Goal: Task Accomplishment & Management: Use online tool/utility

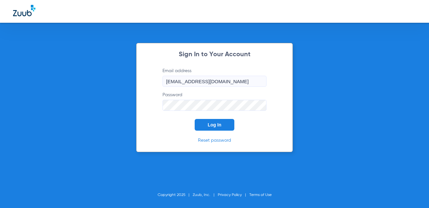
click at [226, 128] on button "Log In" at bounding box center [214, 125] width 40 height 12
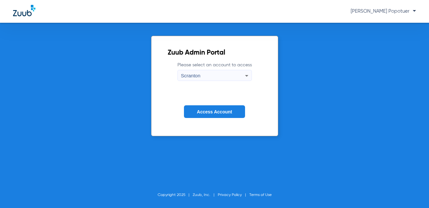
click at [235, 74] on div "Scranton" at bounding box center [213, 75] width 64 height 11
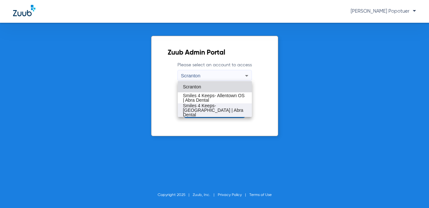
click at [232, 107] on span "Smiles 4 Keeps- [GEOGRAPHIC_DATA] | Abra Dental" at bounding box center [215, 110] width 64 height 14
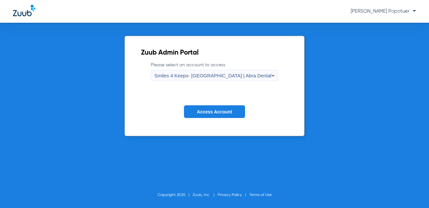
click at [231, 109] on span "Access Account" at bounding box center [214, 111] width 35 height 5
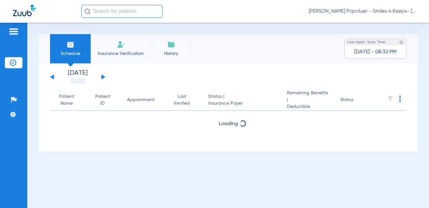
click at [122, 12] on input "text" at bounding box center [121, 11] width 81 height 13
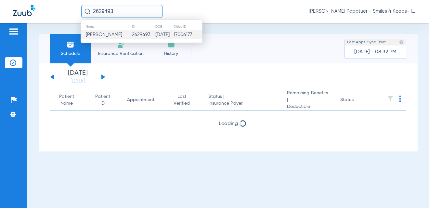
type input "2629493"
click at [109, 33] on span "[PERSON_NAME]" at bounding box center [104, 34] width 36 height 5
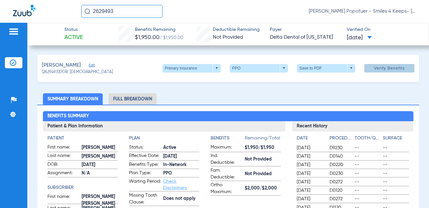
click at [382, 69] on span "Verify Benefits" at bounding box center [389, 68] width 31 height 5
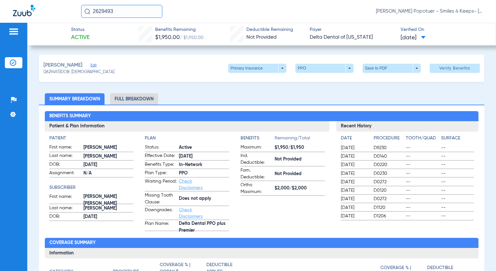
click at [147, 98] on li "Full Breakdown" at bounding box center [134, 98] width 48 height 11
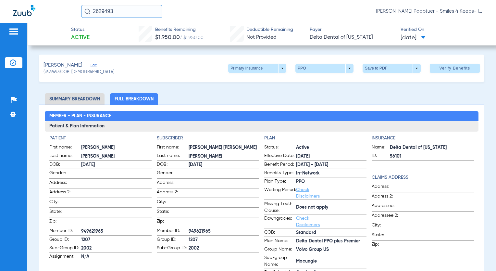
click at [12, 31] on img at bounding box center [13, 32] width 10 height 8
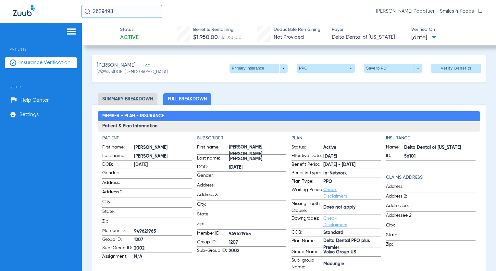
click at [26, 62] on span "Insurance Verification" at bounding box center [44, 62] width 51 height 6
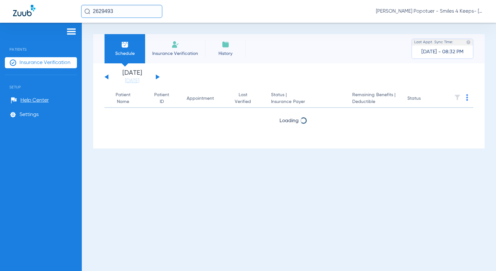
click at [157, 77] on button at bounding box center [158, 76] width 4 height 5
click at [428, 99] on img at bounding box center [467, 97] width 2 height 6
click at [428, 123] on span "Verify All" at bounding box center [443, 123] width 39 height 5
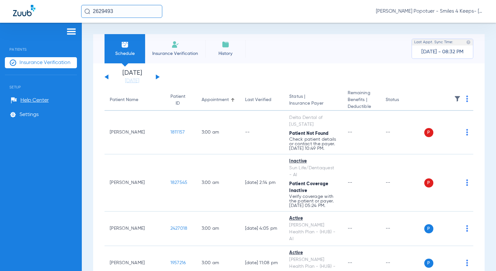
click at [428, 98] on img at bounding box center [467, 98] width 2 height 6
click at [428, 123] on span "Verify All" at bounding box center [437, 124] width 41 height 5
